Goal: Navigation & Orientation: Find specific page/section

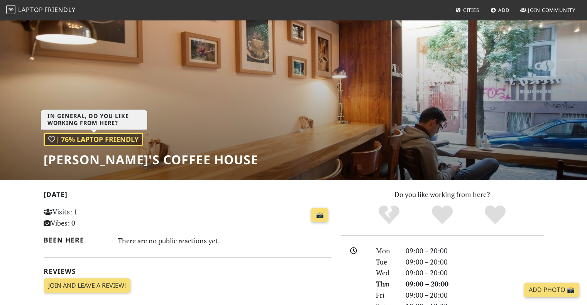
click at [79, 137] on div "| 76% Laptop Friendly" at bounding box center [94, 140] width 100 height 14
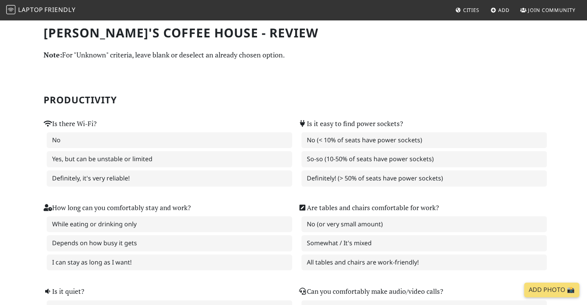
click at [42, 9] on span "Laptop" at bounding box center [30, 9] width 25 height 8
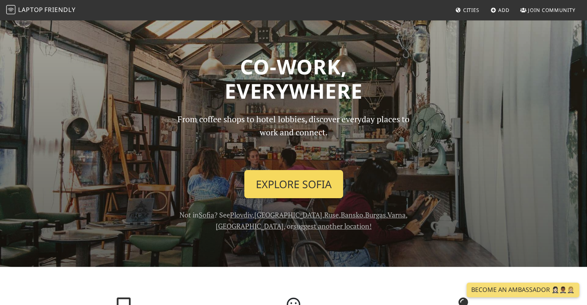
click at [311, 190] on link "Explore Sofia" at bounding box center [293, 184] width 99 height 29
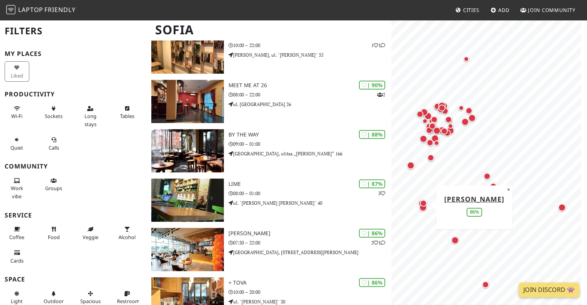
scroll to position [347, 0]
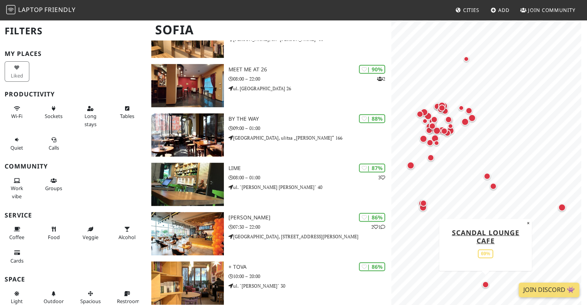
click at [484, 289] on div "Map marker" at bounding box center [485, 285] width 10 height 10
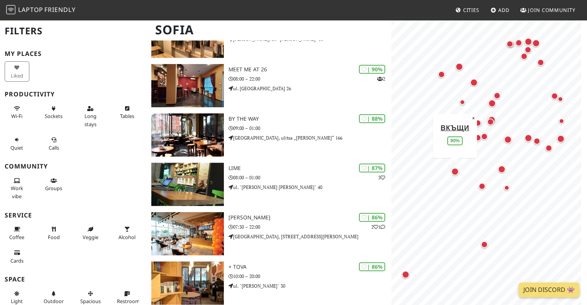
click at [457, 172] on div "Map marker" at bounding box center [455, 172] width 8 height 8
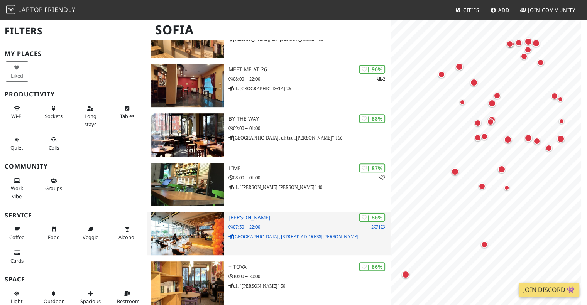
scroll to position [0, 0]
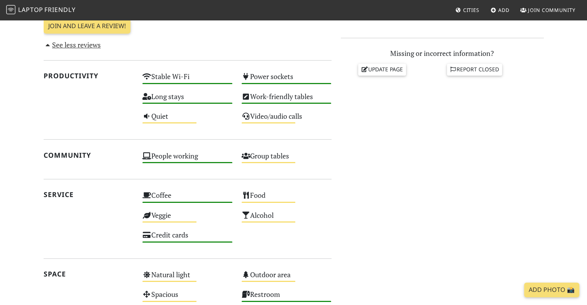
scroll to position [347, 0]
